Goal: Information Seeking & Learning: Learn about a topic

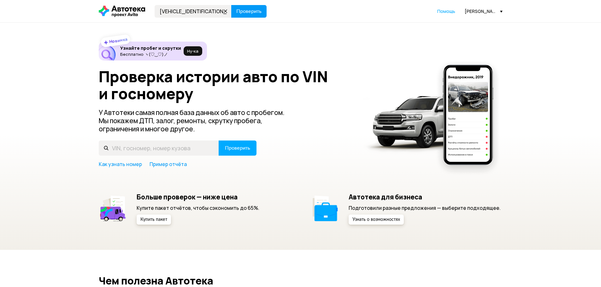
type input "[VEHICLE_IDENTIFICATION_NUMBER]"
click at [241, 14] on span "Проверить" at bounding box center [248, 11] width 25 height 5
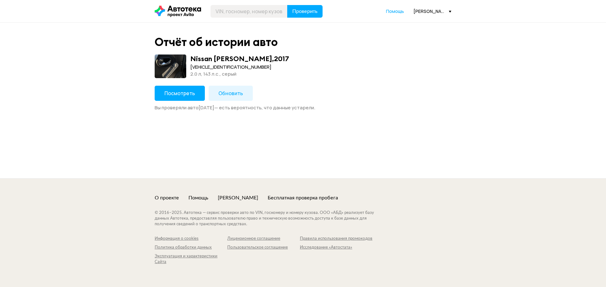
click at [165, 90] on span "Посмотреть" at bounding box center [179, 93] width 31 height 7
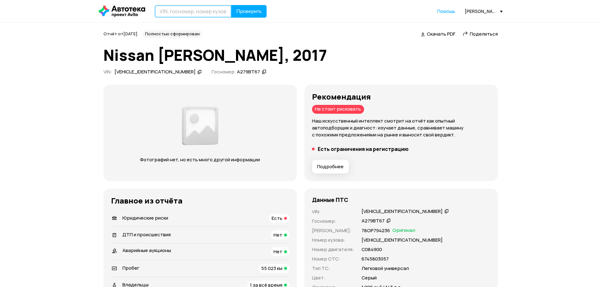
click at [179, 15] on input "text" at bounding box center [193, 11] width 77 height 13
paste input "[VEHICLE_IDENTIFICATION_NUMBER]"
type input "[VEHICLE_IDENTIFICATION_NUMBER]"
click at [243, 11] on span "Проверить" at bounding box center [248, 11] width 25 height 5
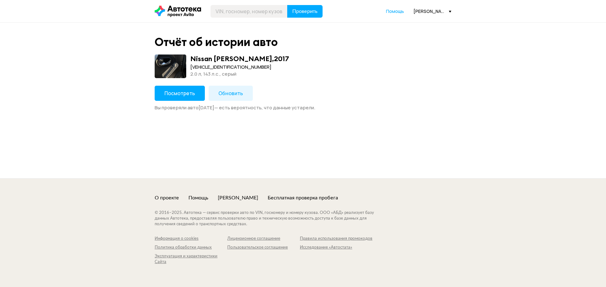
click at [230, 92] on span "Обновить" at bounding box center [230, 93] width 25 height 7
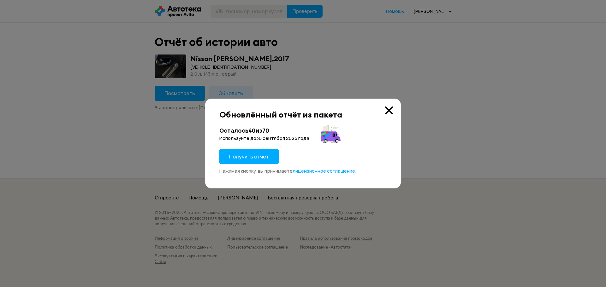
click at [253, 155] on span "Получить отчёт" at bounding box center [249, 156] width 40 height 7
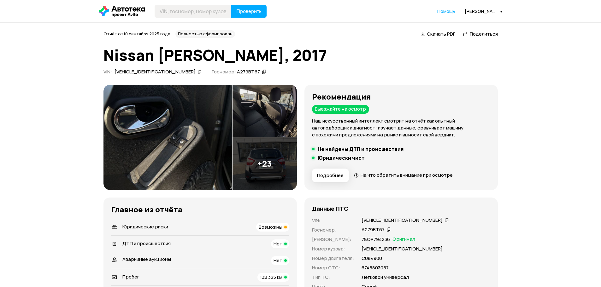
click at [440, 31] on span "Скачать PDF" at bounding box center [441, 34] width 28 height 7
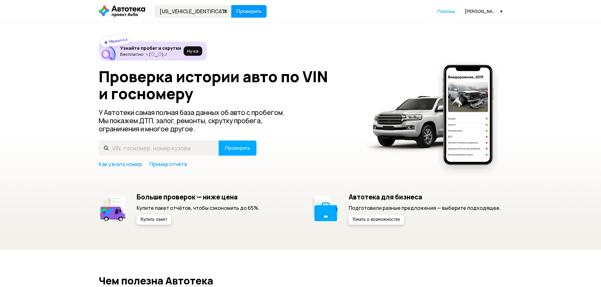
type input "[US_VEHICLE_IDENTIFICATION_NUMBER]"
click at [262, 10] on button "Проверить" at bounding box center [248, 11] width 35 height 13
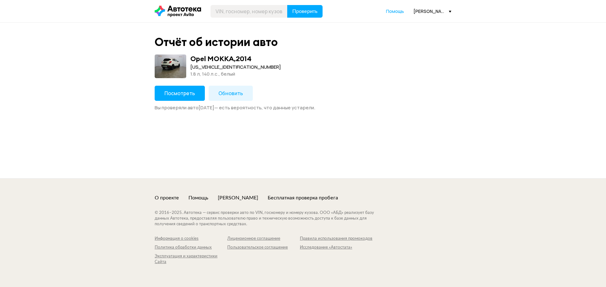
click at [192, 89] on button "Посмотреть" at bounding box center [180, 93] width 50 height 15
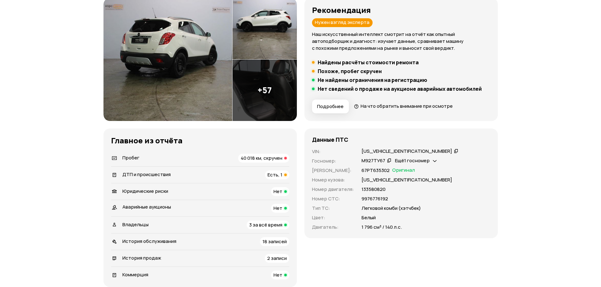
scroll to position [126, 0]
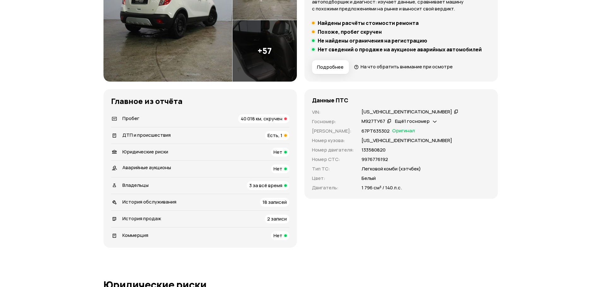
click at [186, 120] on div "Пробег 40 018 км, скручен" at bounding box center [200, 118] width 178 height 9
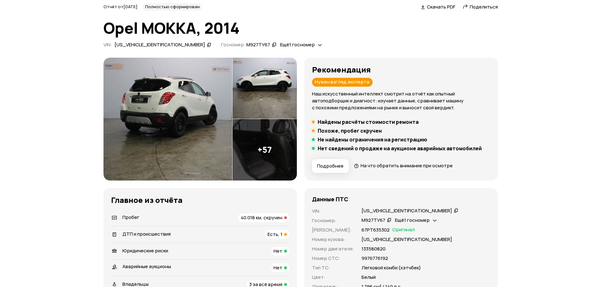
scroll to position [95, 0]
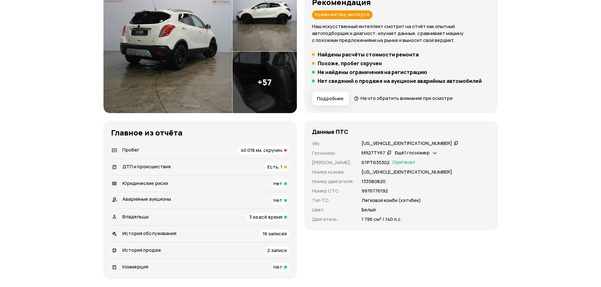
click at [160, 166] on span "ДТП и происшествия" at bounding box center [146, 166] width 48 height 7
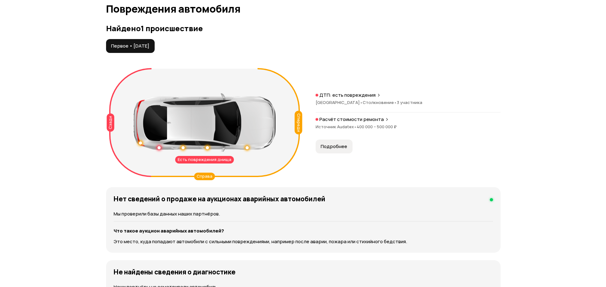
scroll to position [653, 0]
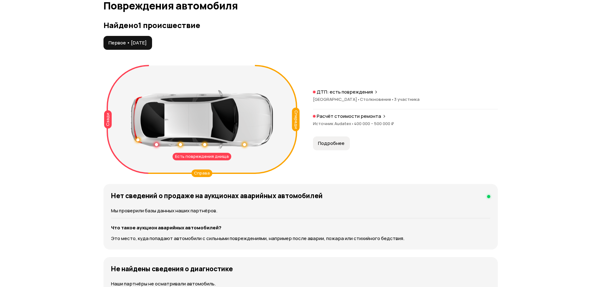
click at [340, 121] on span "Источник Audatex •" at bounding box center [333, 124] width 41 height 6
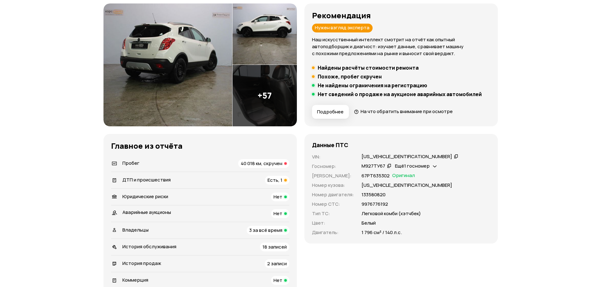
scroll to position [126, 0]
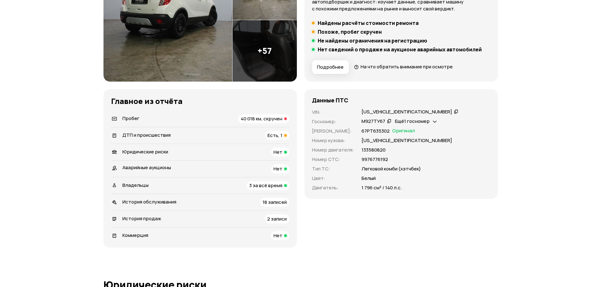
click at [251, 186] on span "3 за всё время" at bounding box center [265, 185] width 33 height 7
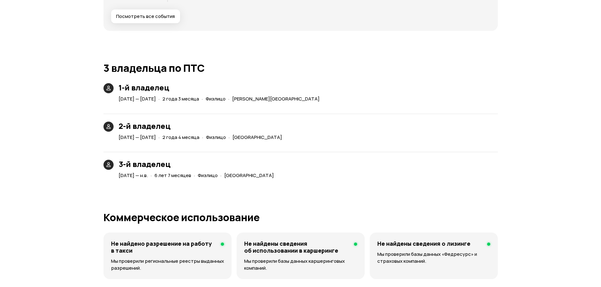
scroll to position [1371, 0]
click at [156, 100] on span "[DATE] — [DATE]" at bounding box center [137, 99] width 37 height 7
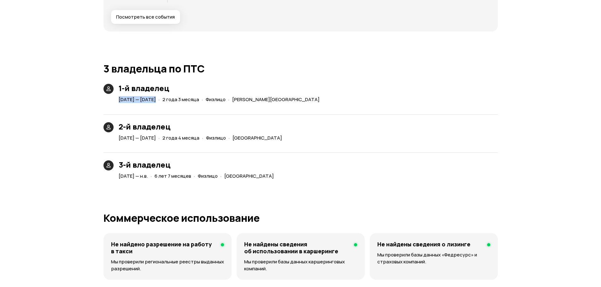
click at [156, 100] on span "[DATE] — [DATE]" at bounding box center [137, 99] width 37 height 7
click at [156, 138] on span "[DATE] — [DATE]" at bounding box center [137, 138] width 37 height 7
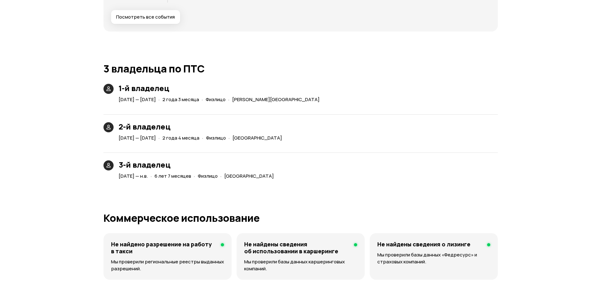
click at [152, 174] on span "·" at bounding box center [151, 176] width 2 height 10
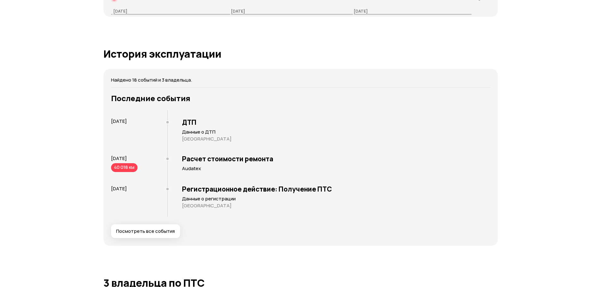
scroll to position [1182, 0]
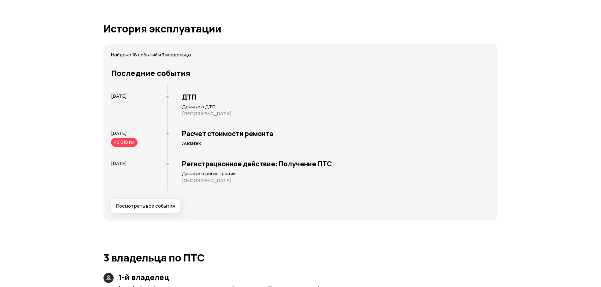
click at [146, 206] on span "Посмотреть все события" at bounding box center [145, 206] width 59 height 6
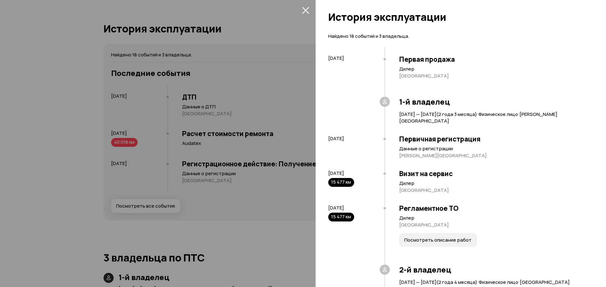
click at [243, 109] on div at bounding box center [303, 143] width 606 height 287
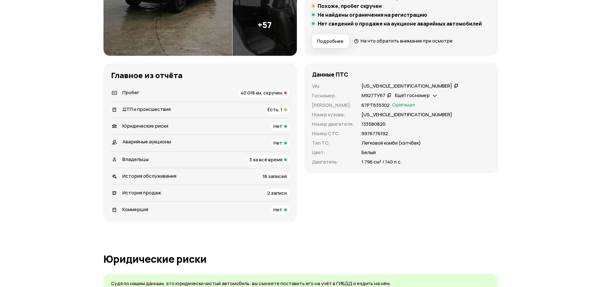
scroll to position [158, 0]
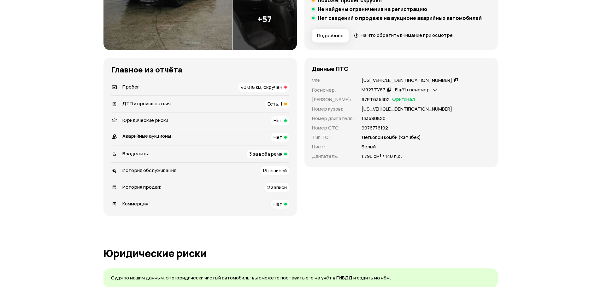
click at [279, 104] on span "Есть, 1" at bounding box center [274, 104] width 15 height 7
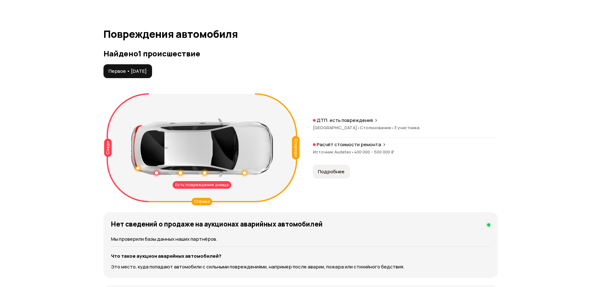
scroll to position [622, 0]
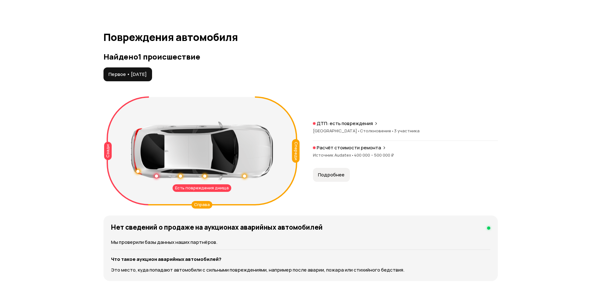
click at [139, 54] on h3 "Найдено 1 происшествие" at bounding box center [300, 56] width 394 height 9
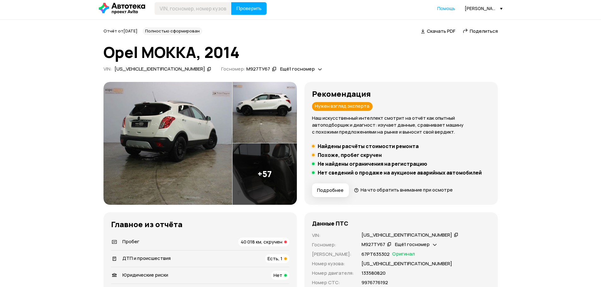
scroll to position [0, 0]
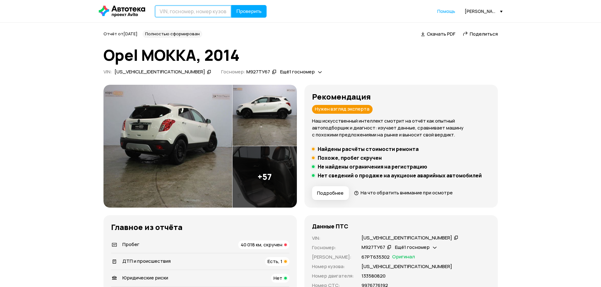
click at [198, 7] on input "text" at bounding box center [193, 11] width 77 height 13
paste input "[VEHICLE_IDENTIFICATION_NUMBER]"
type input "[VEHICLE_IDENTIFICATION_NUMBER]"
click at [235, 12] on button "Проверить" at bounding box center [248, 11] width 35 height 13
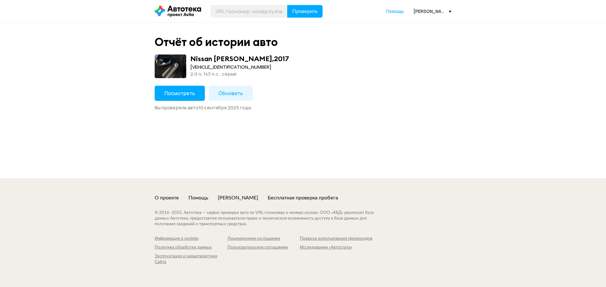
click at [182, 76] on span at bounding box center [171, 67] width 32 height 24
click at [183, 82] on div "Отчёт об истории авто Nissan [PERSON_NAME] , 2017 [VEHICLE_IDENTIFICATION_NUMBE…" at bounding box center [302, 73] width 303 height 76
click at [181, 94] on span "Посмотреть" at bounding box center [179, 93] width 31 height 7
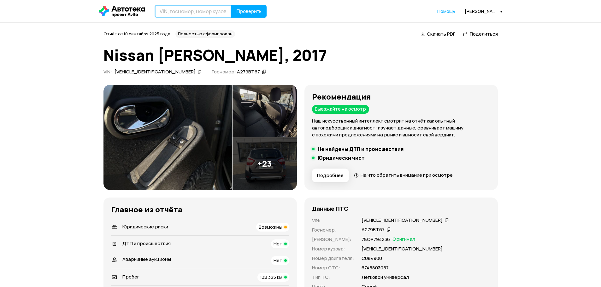
click at [184, 15] on input "text" at bounding box center [193, 11] width 77 height 13
paste input "[VEHICLE_IDENTIFICATION_NUMBER]"
type input "[VEHICLE_IDENTIFICATION_NUMBER]"
click at [261, 13] on button "Проверить" at bounding box center [248, 11] width 35 height 13
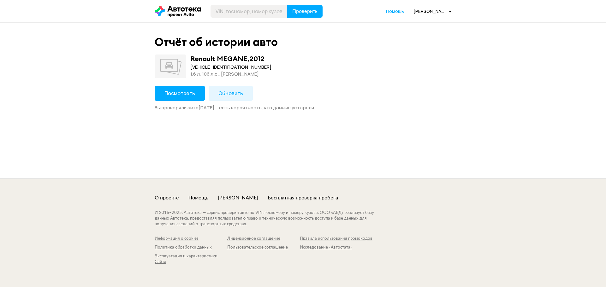
click at [190, 93] on span "Посмотреть" at bounding box center [179, 93] width 31 height 7
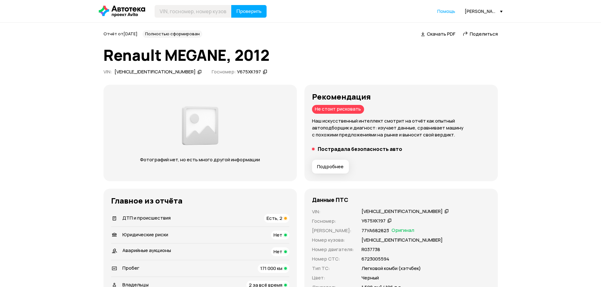
click at [335, 166] on span "Подробнее" at bounding box center [330, 167] width 26 height 6
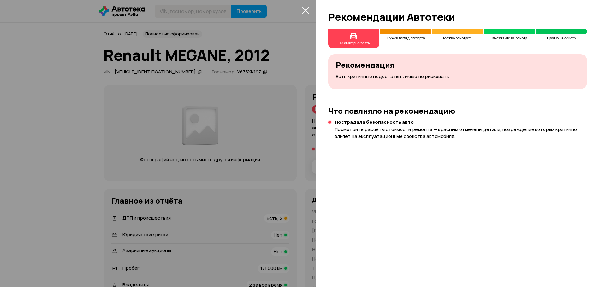
click at [305, 9] on icon "закрыть" at bounding box center [305, 10] width 7 height 7
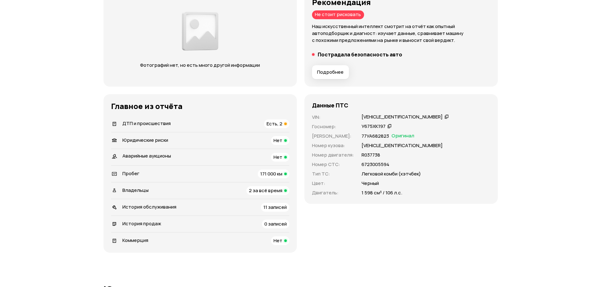
click at [177, 125] on div "ДТП и происшествия Есть, 2" at bounding box center [200, 124] width 178 height 9
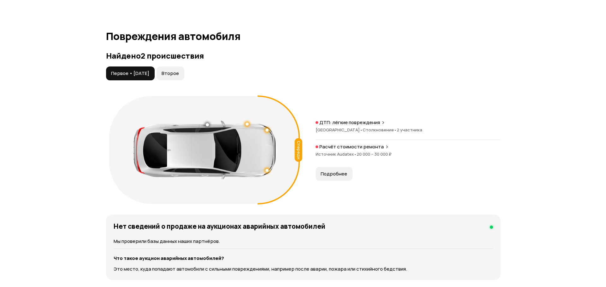
scroll to position [595, 0]
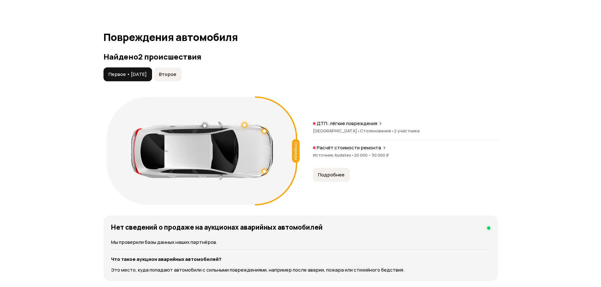
click at [176, 73] on span "Второе" at bounding box center [167, 74] width 17 height 6
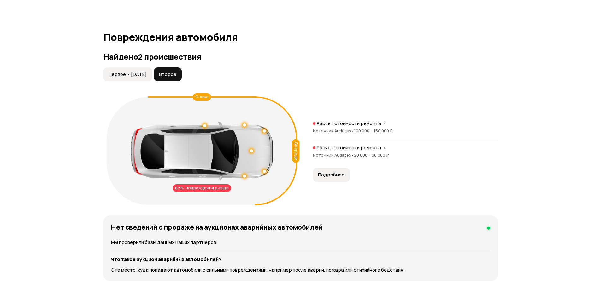
click at [139, 69] on button "Первое • [DATE]" at bounding box center [127, 74] width 49 height 14
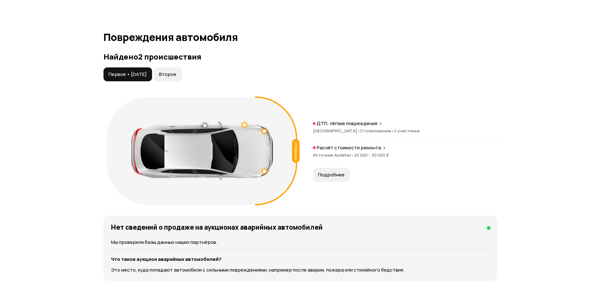
click at [170, 76] on span "Второе" at bounding box center [167, 74] width 17 height 6
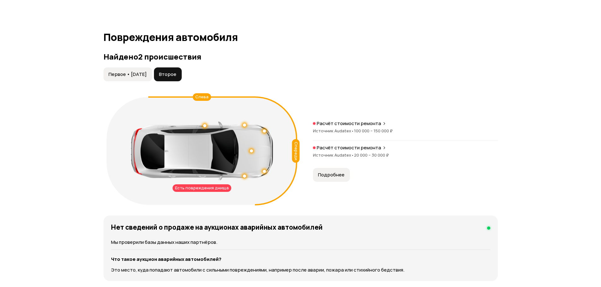
click at [340, 175] on span "Подробнее" at bounding box center [331, 175] width 26 height 6
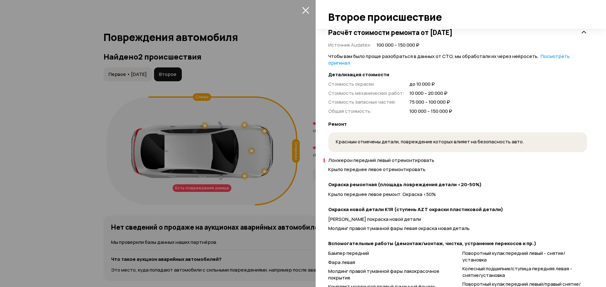
scroll to position [158, 0]
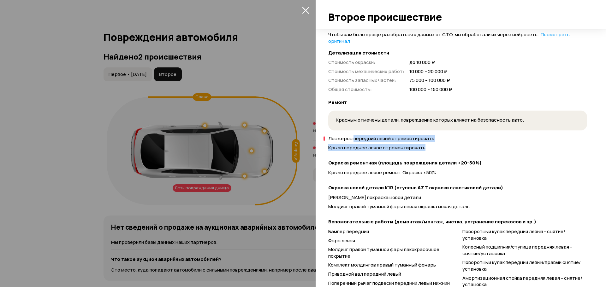
drag, startPoint x: 353, startPoint y: 139, endPoint x: 434, endPoint y: 145, distance: 81.3
click at [434, 145] on div "Лонжерон передний левый отремонтировать Крыло переднее левое отремонтировать" at bounding box center [457, 145] width 259 height 18
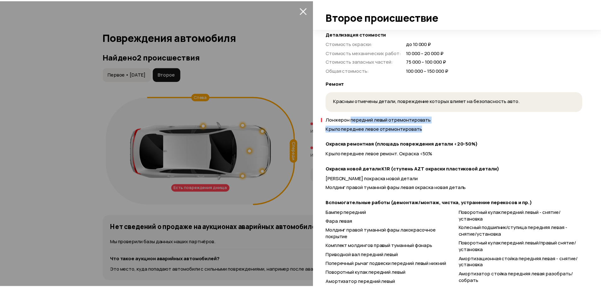
scroll to position [175, 0]
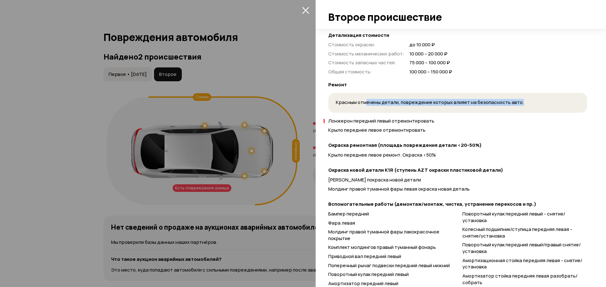
drag, startPoint x: 366, startPoint y: 101, endPoint x: 527, endPoint y: 100, distance: 160.5
click at [527, 100] on div "Красным отмечены детали, повреждение которых влияет на безопасность авто." at bounding box center [457, 103] width 259 height 20
click at [337, 121] on span "Лонжерон передний левый отремонтировать" at bounding box center [381, 121] width 106 height 7
click at [302, 9] on icon "закрыть" at bounding box center [305, 10] width 7 height 7
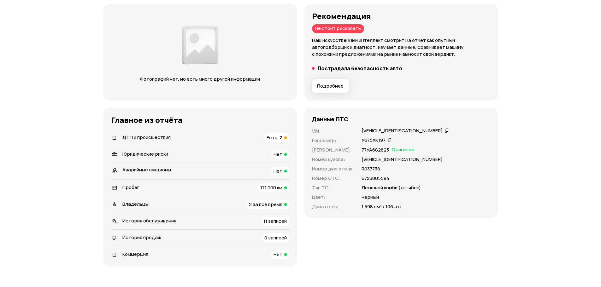
scroll to position [0, 0]
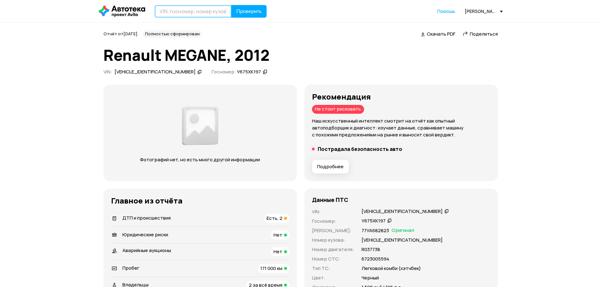
click at [205, 15] on input "text" at bounding box center [193, 11] width 77 height 13
paste input "[VEHICLE_IDENTIFICATION_NUMBER]"
type input "[VEHICLE_IDENTIFICATION_NUMBER]"
click at [244, 10] on span "Проверить" at bounding box center [248, 11] width 25 height 5
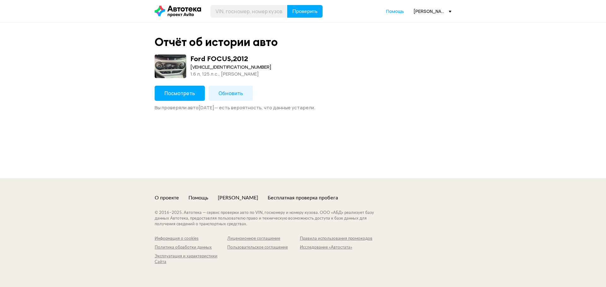
click at [183, 94] on span "Посмотреть" at bounding box center [179, 93] width 31 height 7
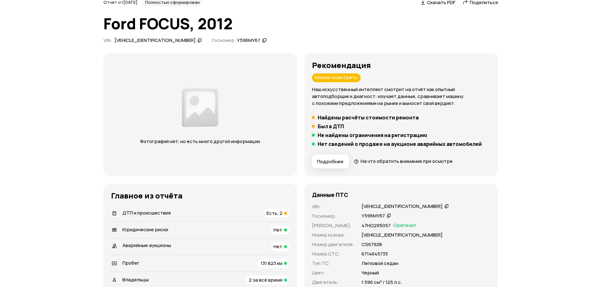
click at [252, 211] on div "ДТП и происшествия Есть, 2" at bounding box center [200, 213] width 178 height 9
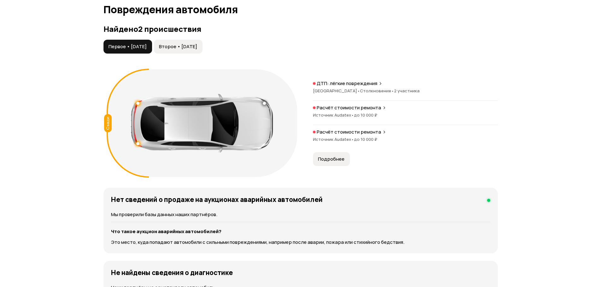
scroll to position [653, 0]
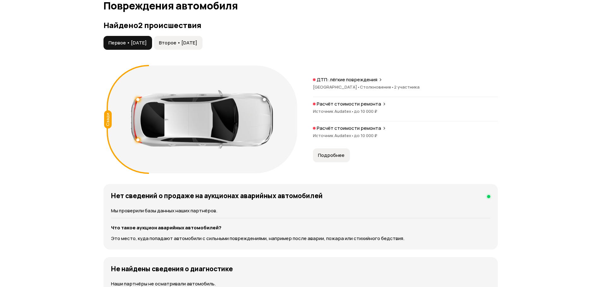
click at [192, 44] on span "Второе • [DATE]" at bounding box center [178, 43] width 38 height 6
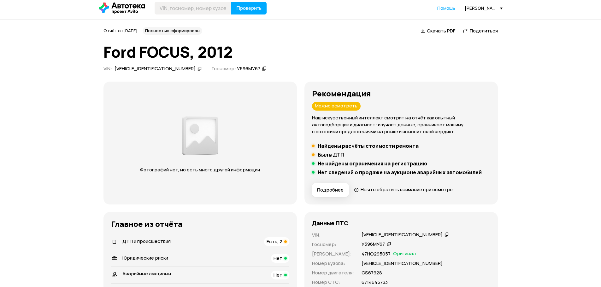
scroll to position [0, 0]
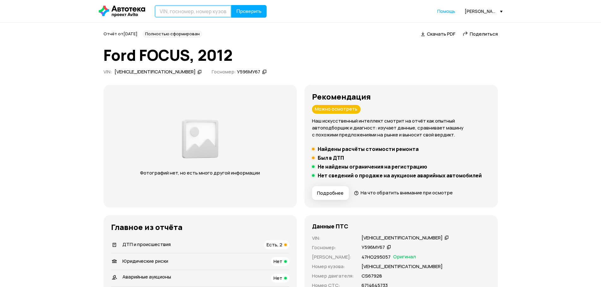
click at [186, 14] on input "text" at bounding box center [193, 11] width 77 height 13
paste input "[VEHICLE_IDENTIFICATION_NUMBER]"
type input "[VEHICLE_IDENTIFICATION_NUMBER]"
click at [251, 9] on span "Проверить" at bounding box center [248, 11] width 25 height 5
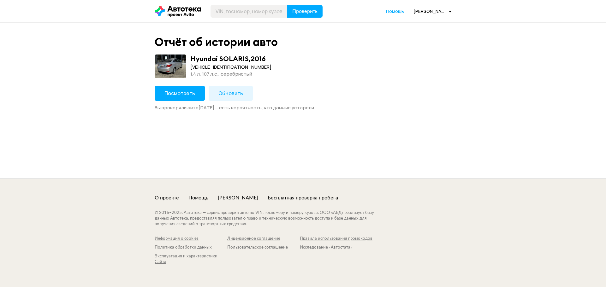
click at [189, 97] on span "Посмотреть" at bounding box center [179, 93] width 31 height 7
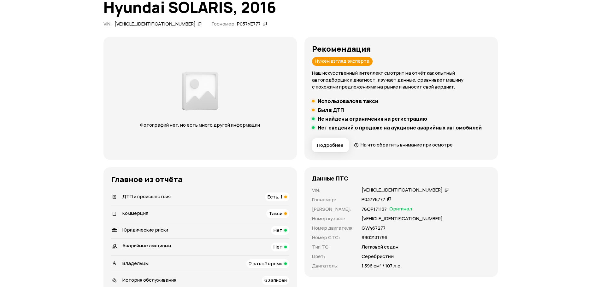
scroll to position [63, 0]
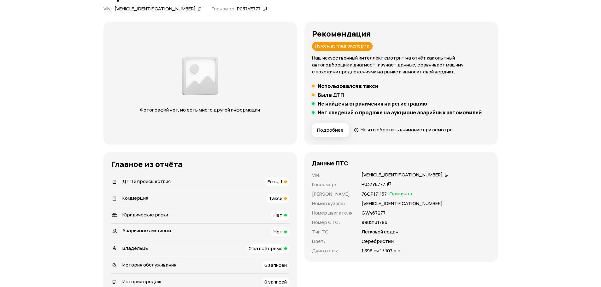
click at [262, 179] on div "ДТП и происшествия Есть, 1" at bounding box center [200, 182] width 178 height 9
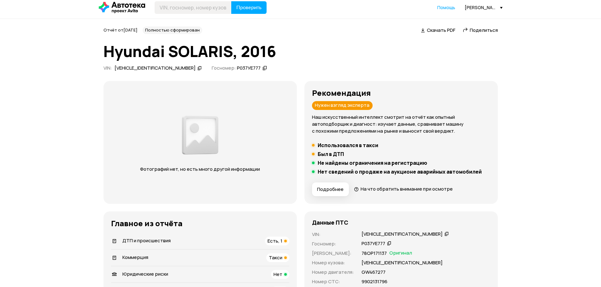
scroll to position [0, 0]
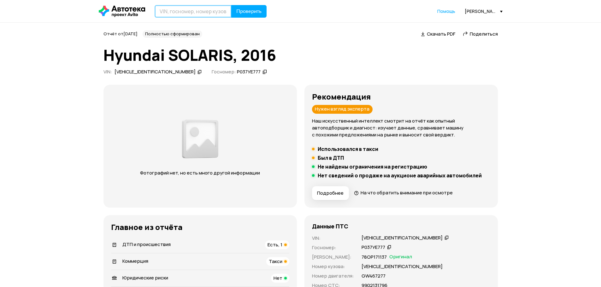
click at [201, 12] on input "text" at bounding box center [193, 11] width 77 height 13
paste input "[VEHICLE_IDENTIFICATION_NUMBER]"
type input "[VEHICLE_IDENTIFICATION_NUMBER]"
click at [256, 6] on button "Проверить" at bounding box center [248, 11] width 35 height 13
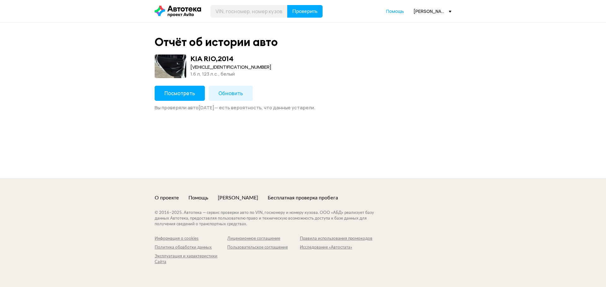
click at [180, 95] on span "Посмотреть" at bounding box center [179, 93] width 31 height 7
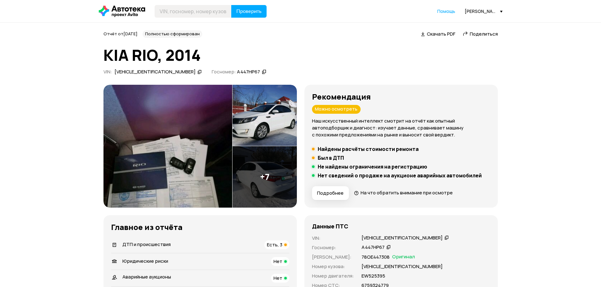
click at [261, 244] on div "ДТП и происшествия Есть, 3" at bounding box center [200, 245] width 178 height 9
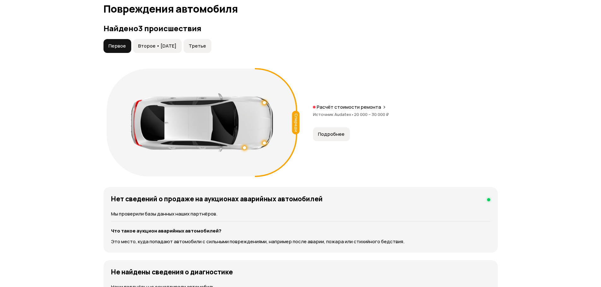
scroll to position [653, 0]
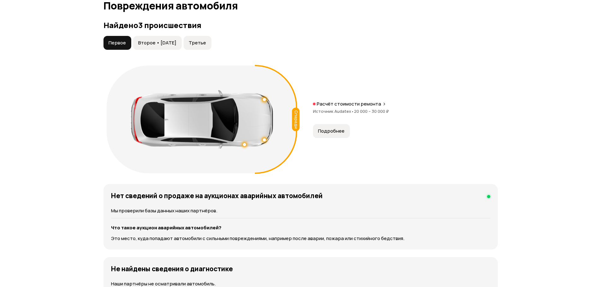
click at [148, 45] on span "Второе • [DATE]" at bounding box center [157, 43] width 38 height 6
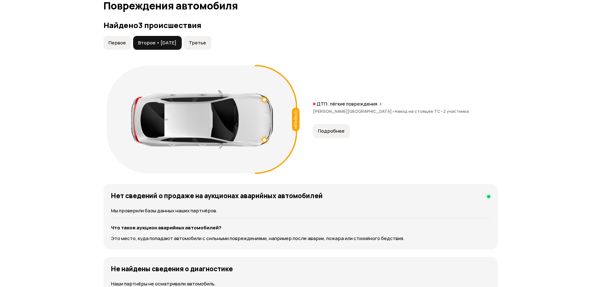
click at [205, 44] on span "Третье" at bounding box center [197, 43] width 17 height 6
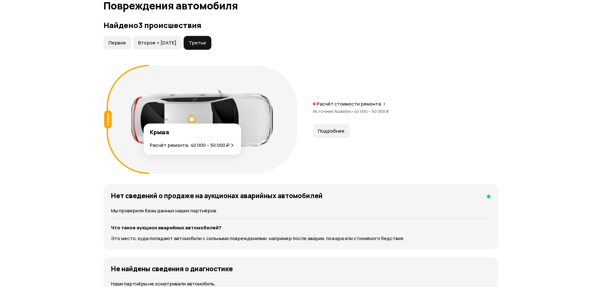
click at [192, 121] on div at bounding box center [192, 119] width 4 height 4
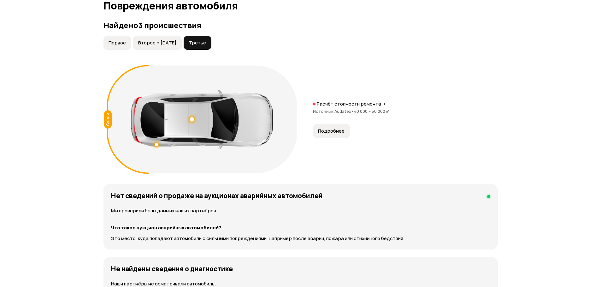
click at [212, 169] on div "Сзади" at bounding box center [202, 120] width 190 height 108
click at [157, 144] on div at bounding box center [156, 145] width 4 height 4
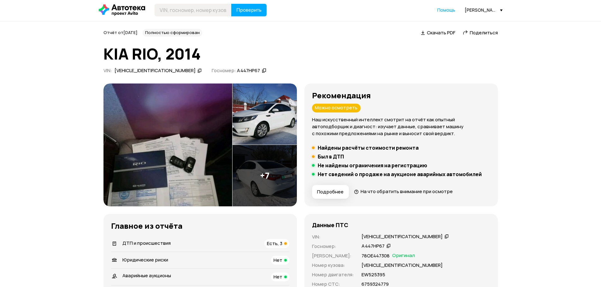
scroll to position [0, 0]
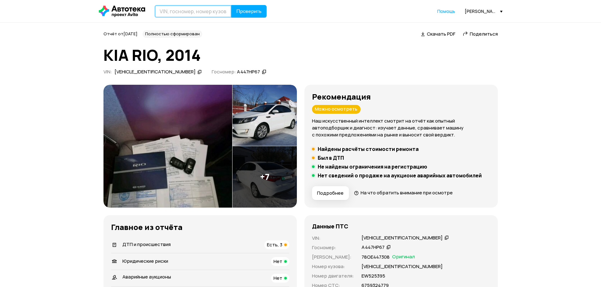
click at [198, 13] on input "text" at bounding box center [193, 11] width 77 height 13
paste input "[US_VEHICLE_IDENTIFICATION_NUMBER]"
type input "[US_VEHICLE_IDENTIFICATION_NUMBER]"
click at [249, 12] on span "Проверить" at bounding box center [248, 11] width 25 height 5
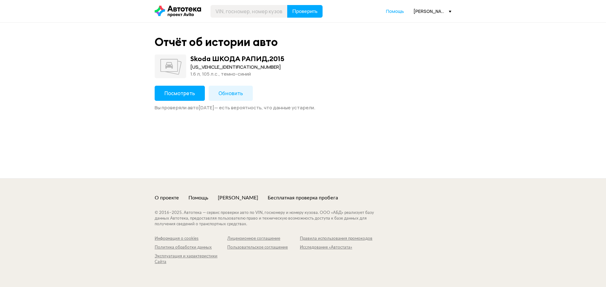
click at [198, 94] on button "Посмотреть" at bounding box center [180, 93] width 50 height 15
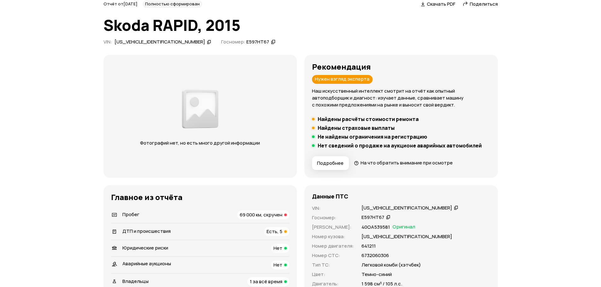
scroll to position [32, 0]
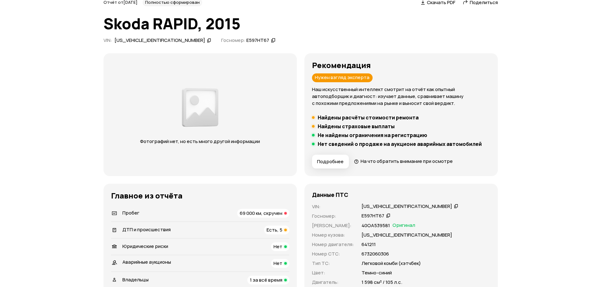
click at [251, 212] on span "69 000 км, скручен" at bounding box center [261, 213] width 43 height 7
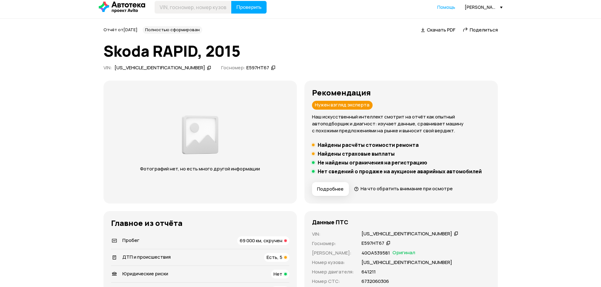
scroll to position [0, 0]
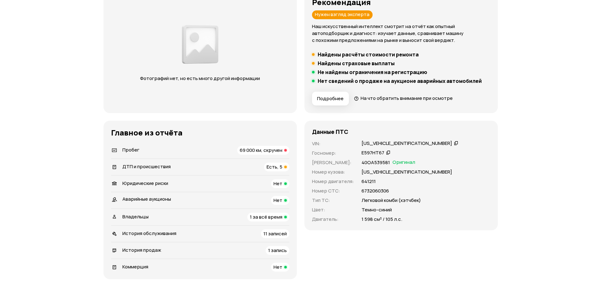
click at [257, 168] on div "ДТП и происшествия Есть, 5" at bounding box center [200, 167] width 178 height 9
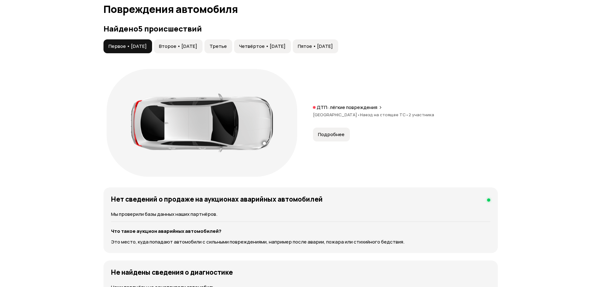
scroll to position [653, 0]
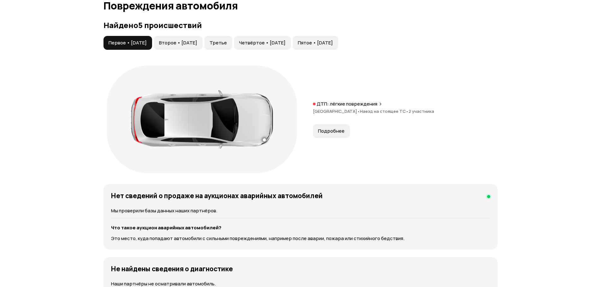
click at [197, 48] on button "Второе • [DATE]" at bounding box center [178, 43] width 49 height 14
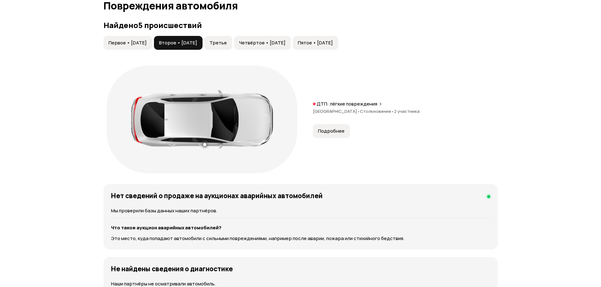
click at [232, 45] on button "Третье" at bounding box center [218, 43] width 28 height 14
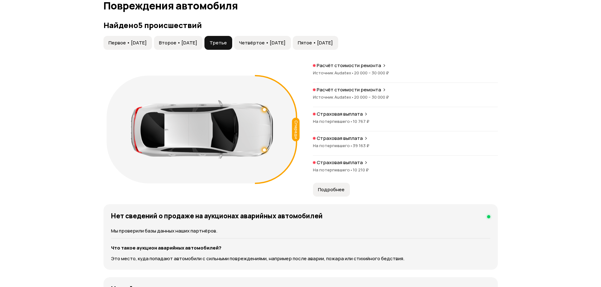
click at [263, 44] on span "Четвёртое • [DATE]" at bounding box center [262, 43] width 46 height 6
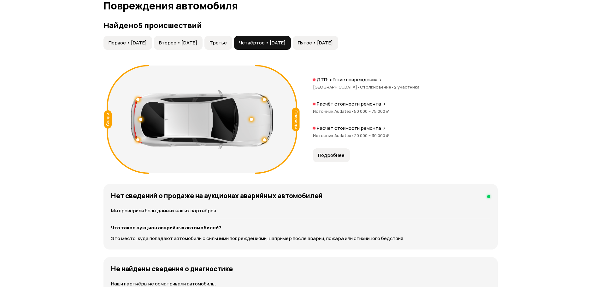
click at [332, 38] on button "Пятое • [DATE]" at bounding box center [315, 43] width 45 height 14
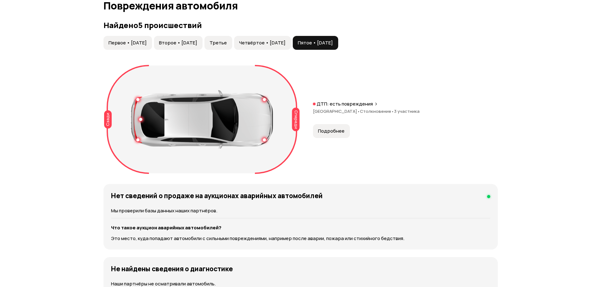
click at [285, 45] on span "Четвёртое • [DATE]" at bounding box center [262, 43] width 46 height 6
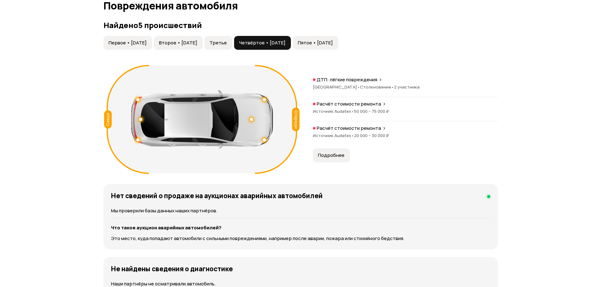
click at [231, 49] on button "Третье" at bounding box center [218, 43] width 28 height 14
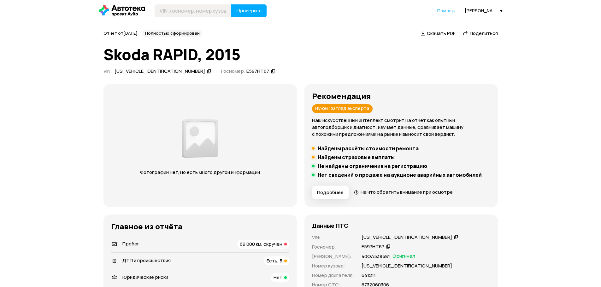
scroll to position [0, 0]
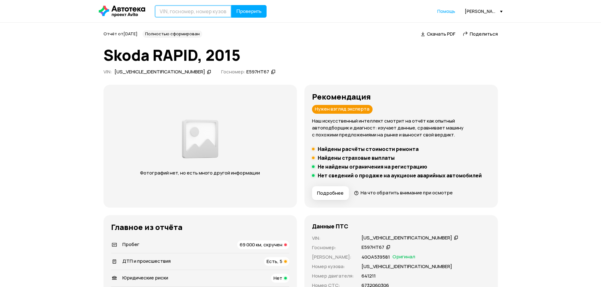
click at [203, 15] on input "text" at bounding box center [193, 11] width 77 height 13
paste input "[VEHICLE_IDENTIFICATION_NUMBER]"
type input "[VEHICLE_IDENTIFICATION_NUMBER]"
click at [246, 12] on span "Проверить" at bounding box center [248, 11] width 25 height 5
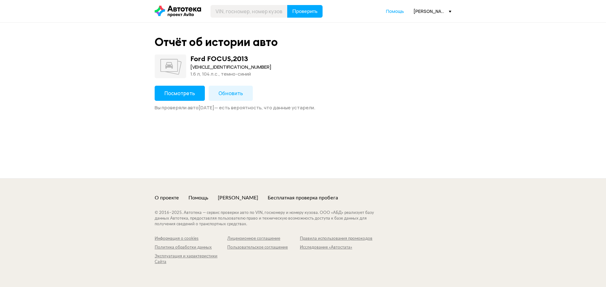
click at [198, 95] on button "Посмотреть" at bounding box center [180, 93] width 50 height 15
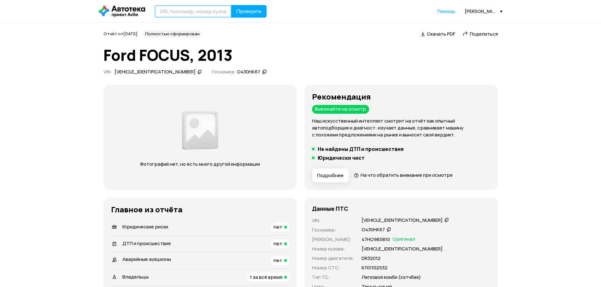
click at [180, 5] on input "text" at bounding box center [193, 11] width 77 height 13
paste input "[VEHICLE_IDENTIFICATION_NUMBER]"
type input "[VEHICLE_IDENTIFICATION_NUMBER]"
click at [256, 9] on span "Проверить" at bounding box center [248, 11] width 25 height 5
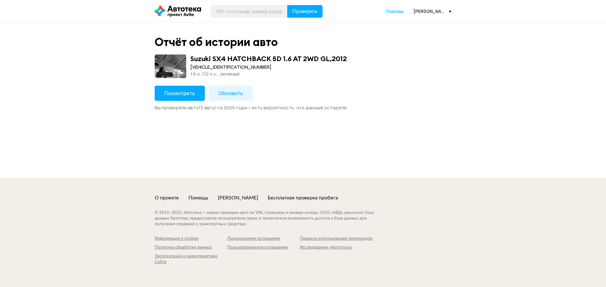
click at [185, 89] on button "Посмотреть" at bounding box center [180, 93] width 50 height 15
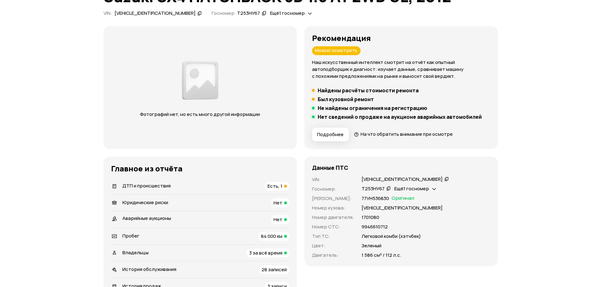
scroll to position [63, 0]
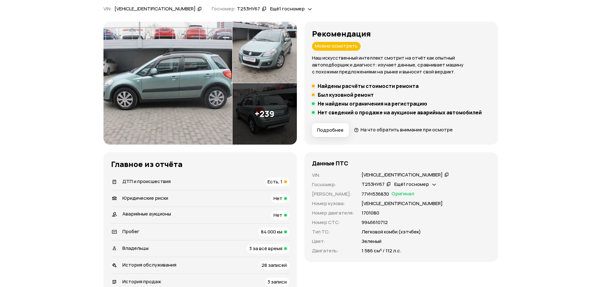
click at [224, 182] on div "ДТП и происшествия Есть, 1" at bounding box center [200, 182] width 178 height 9
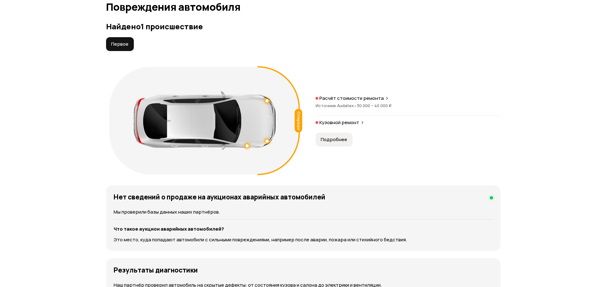
scroll to position [653, 0]
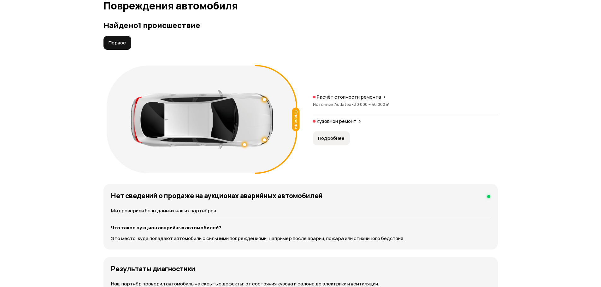
click at [319, 138] on span "Подробнее" at bounding box center [331, 138] width 26 height 6
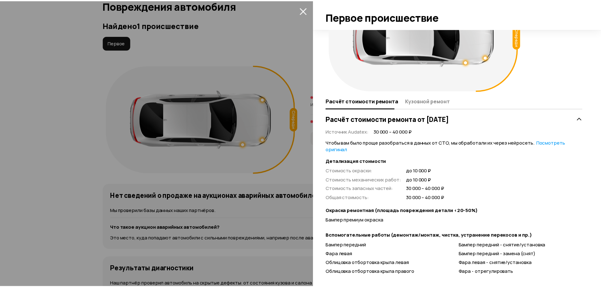
scroll to position [63, 0]
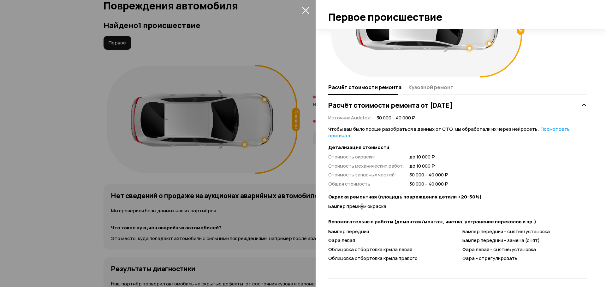
click at [362, 205] on span "Бампер премиум окраска" at bounding box center [357, 206] width 58 height 7
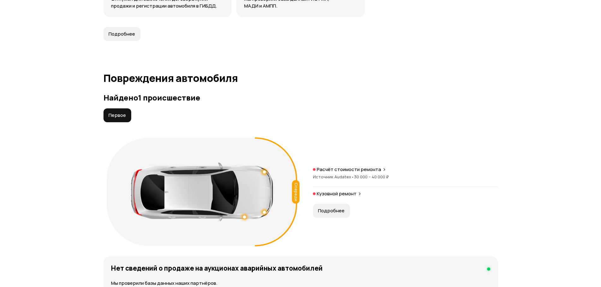
scroll to position [527, 0]
